Goal: Task Accomplishment & Management: Use online tool/utility

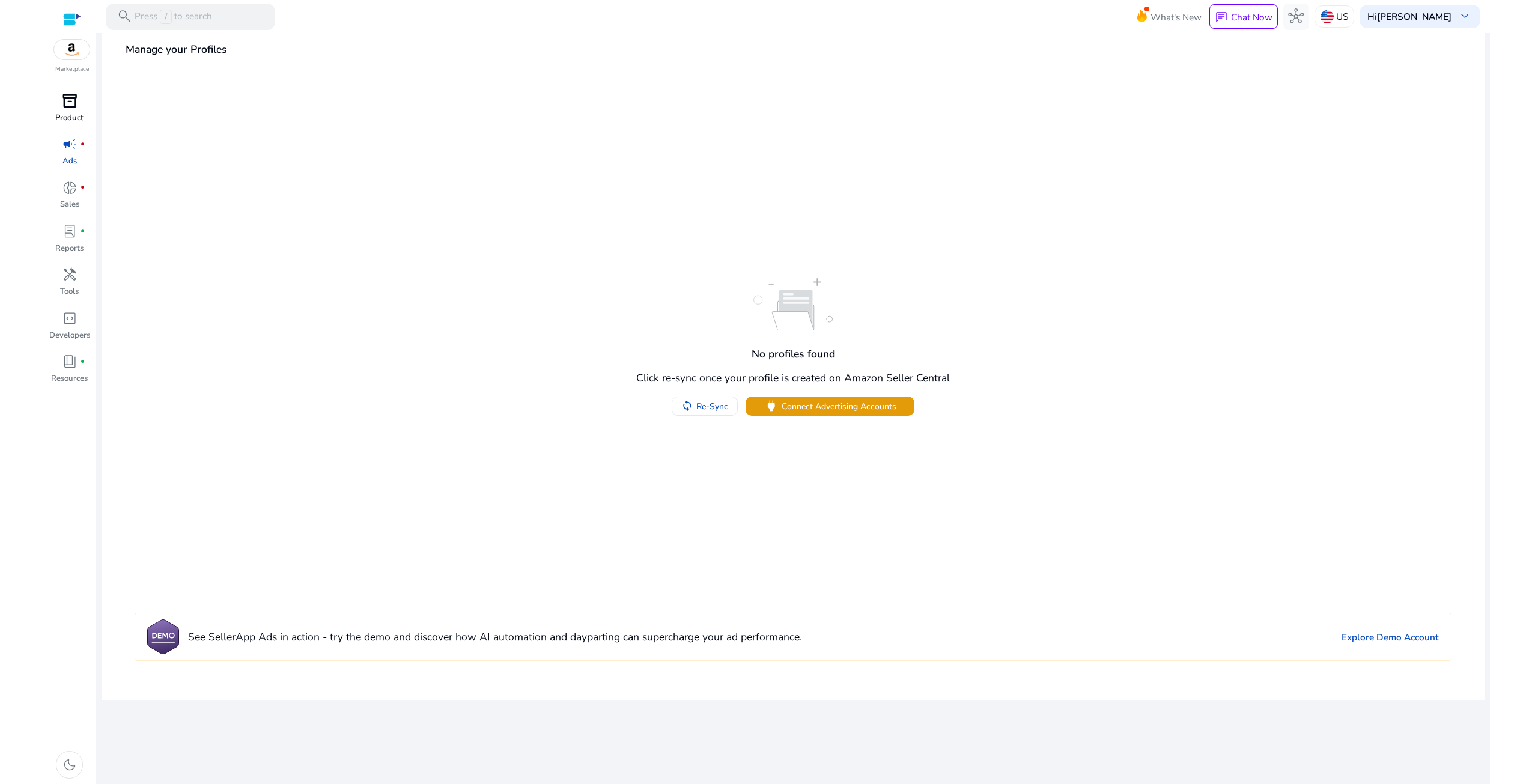
click at [78, 111] on div "inventory_2" at bounding box center [69, 100] width 37 height 21
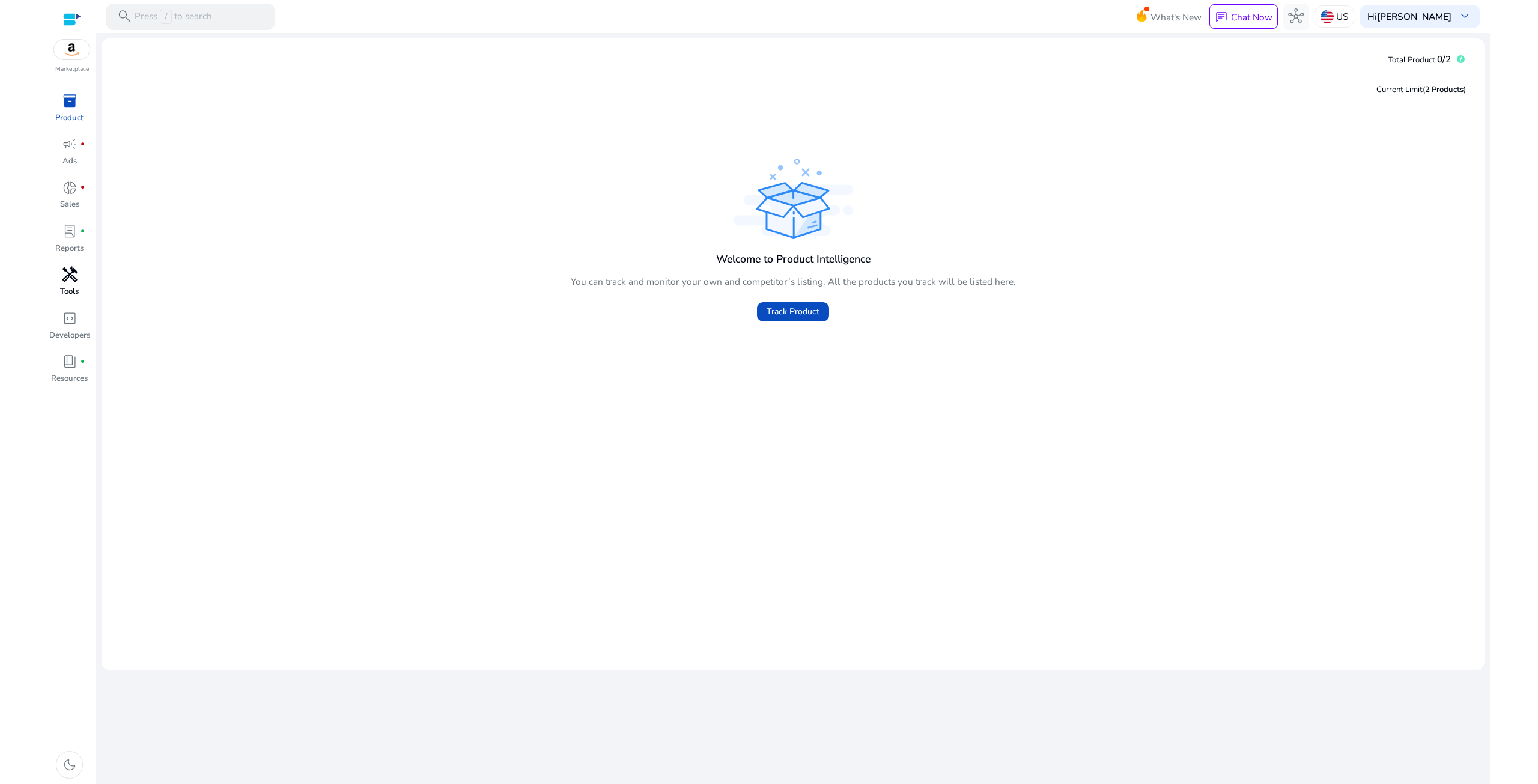
click at [77, 281] on div "handyman" at bounding box center [69, 275] width 37 height 21
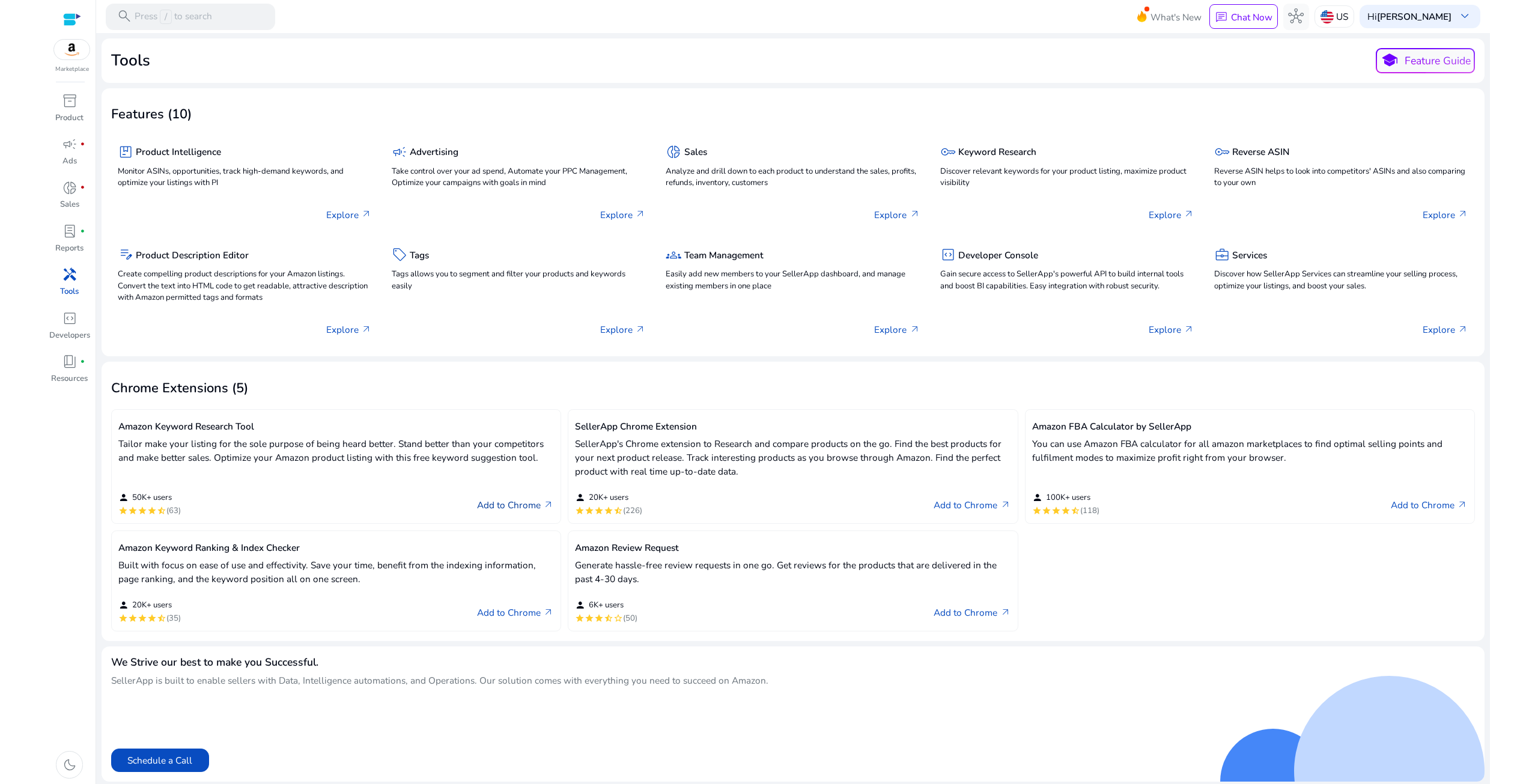
click at [499, 503] on link "Add to Chrome arrow_outward" at bounding box center [515, 504] width 77 height 16
click at [531, 501] on link "Add to Chrome arrow_outward" at bounding box center [515, 504] width 77 height 16
